Goal: Navigation & Orientation: Go to known website

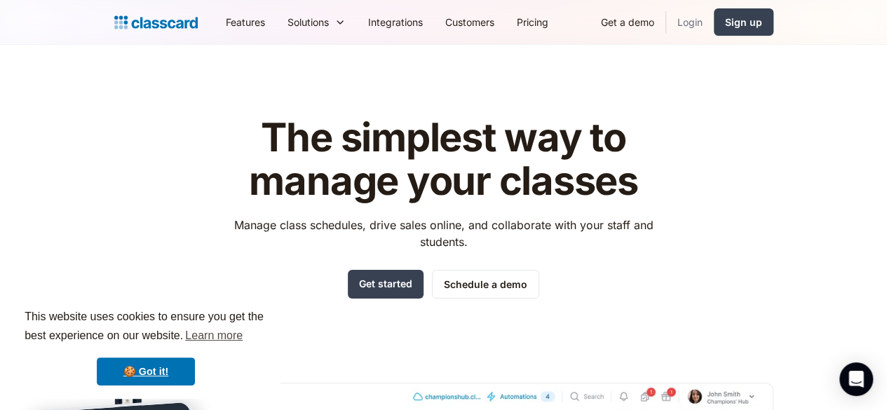
click at [714, 16] on link "Login" at bounding box center [690, 22] width 48 height 32
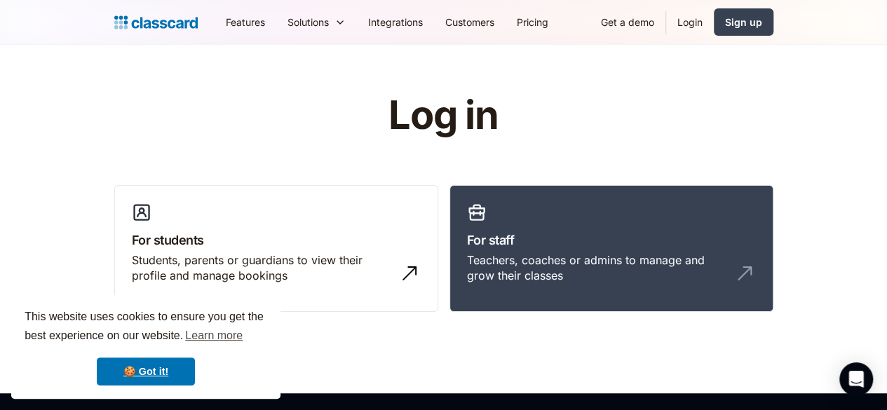
click at [714, 16] on link "Login" at bounding box center [690, 22] width 48 height 32
click at [714, 25] on link "Login" at bounding box center [690, 22] width 48 height 32
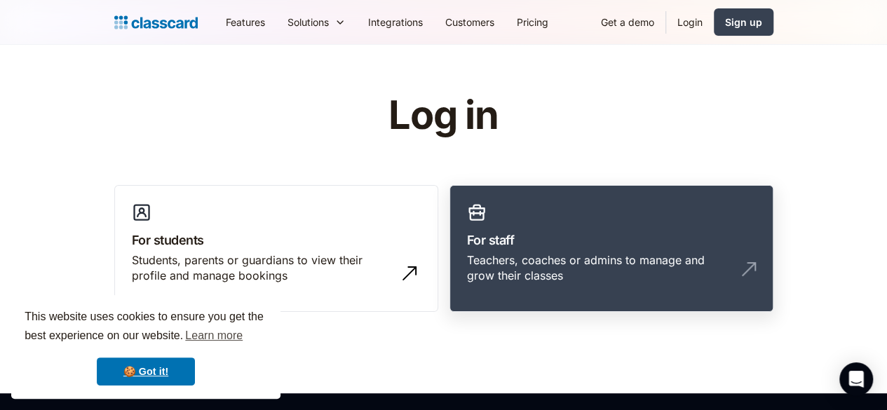
click at [720, 213] on link "For staff Teachers, coaches or admins to manage and grow their classes" at bounding box center [612, 249] width 324 height 128
